Goal: Task Accomplishment & Management: Manage account settings

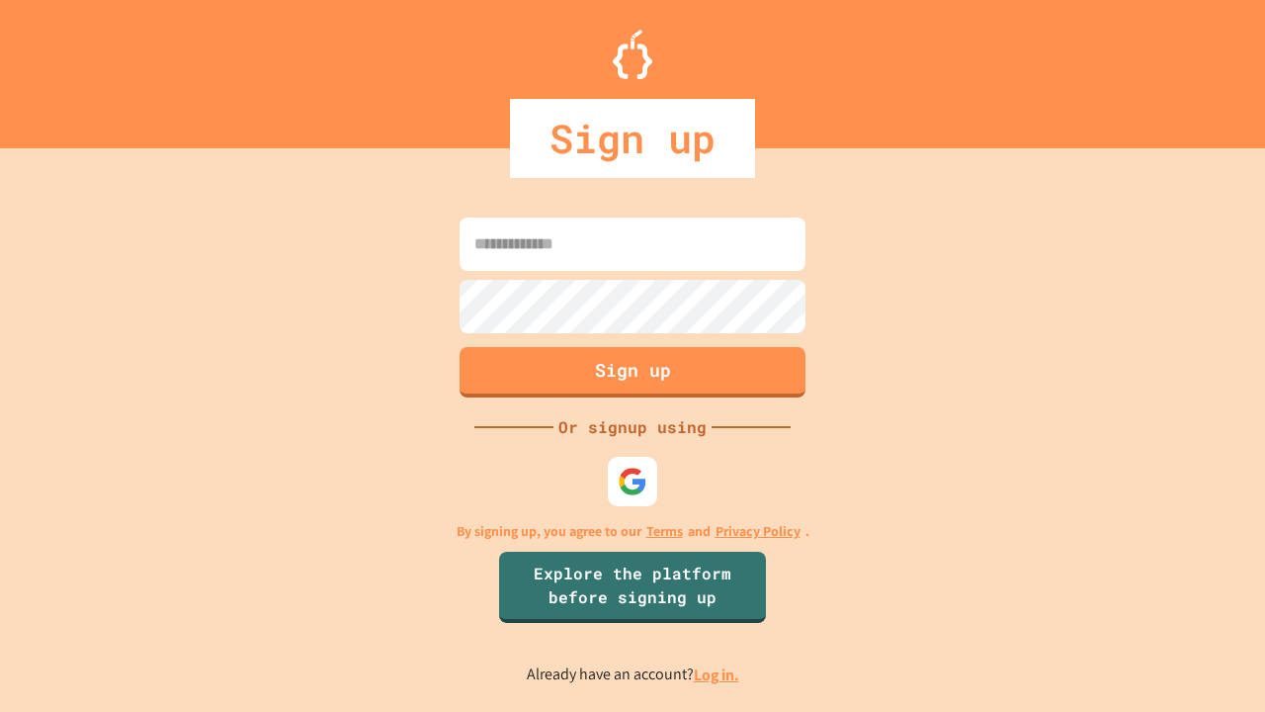
click at [718, 674] on link "Log in." at bounding box center [716, 674] width 45 height 21
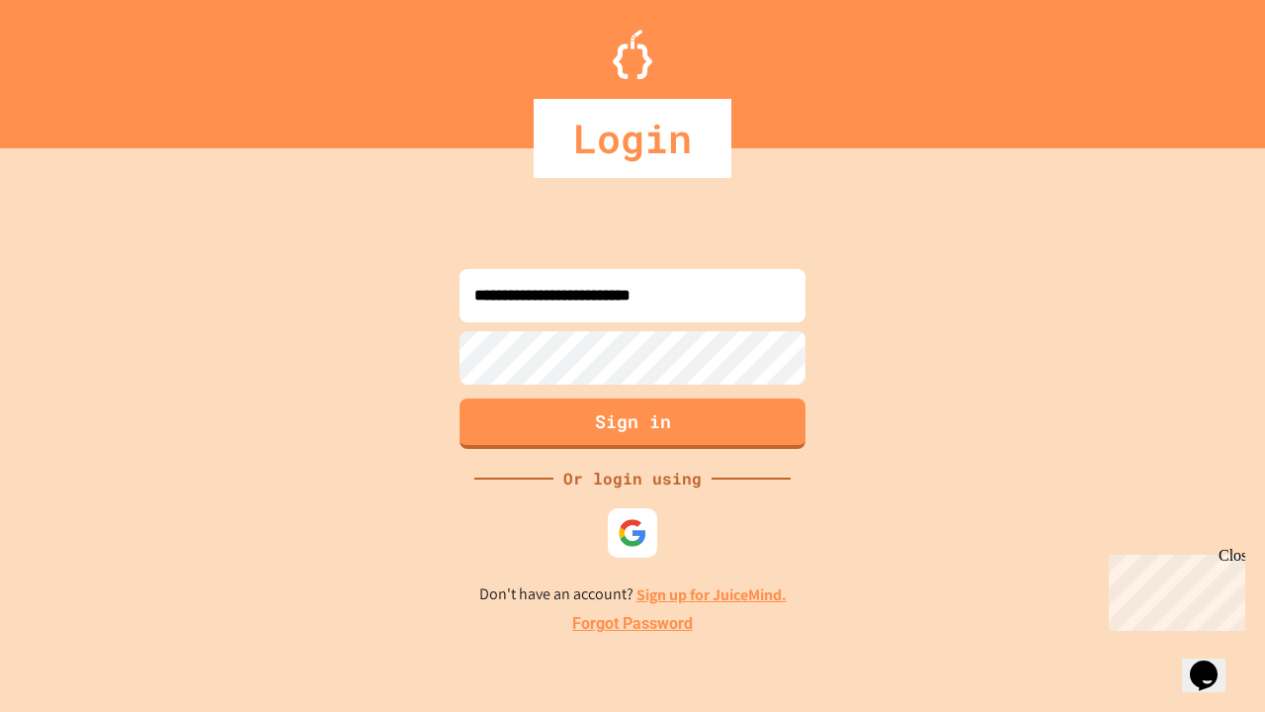
type input "**********"
